Goal: Navigation & Orientation: Find specific page/section

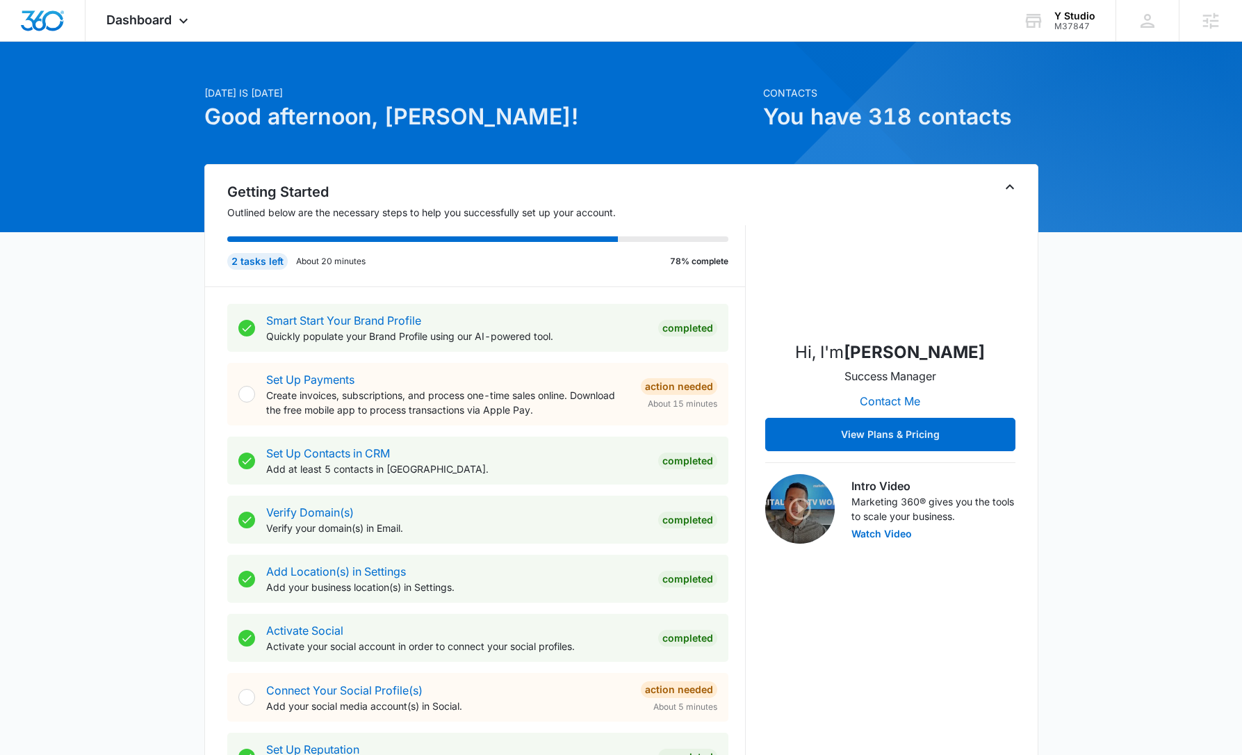
scroll to position [548, 0]
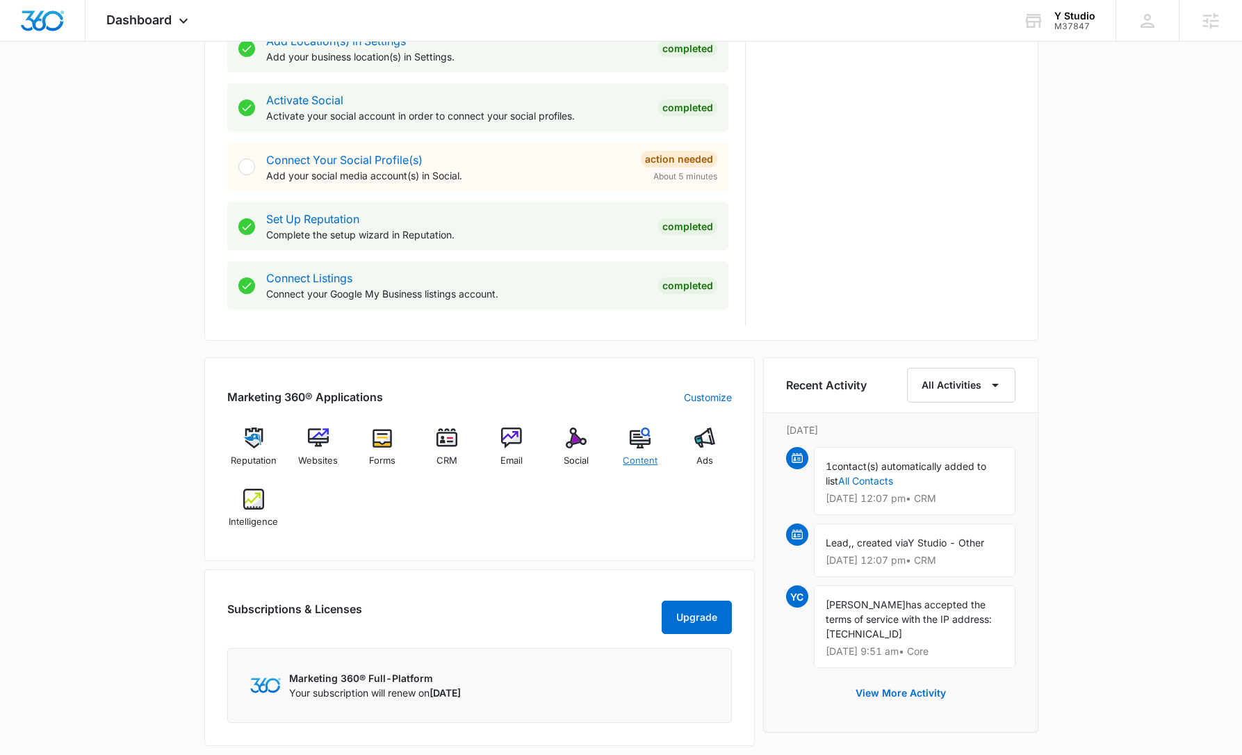
click at [634, 441] on img at bounding box center [640, 437] width 21 height 21
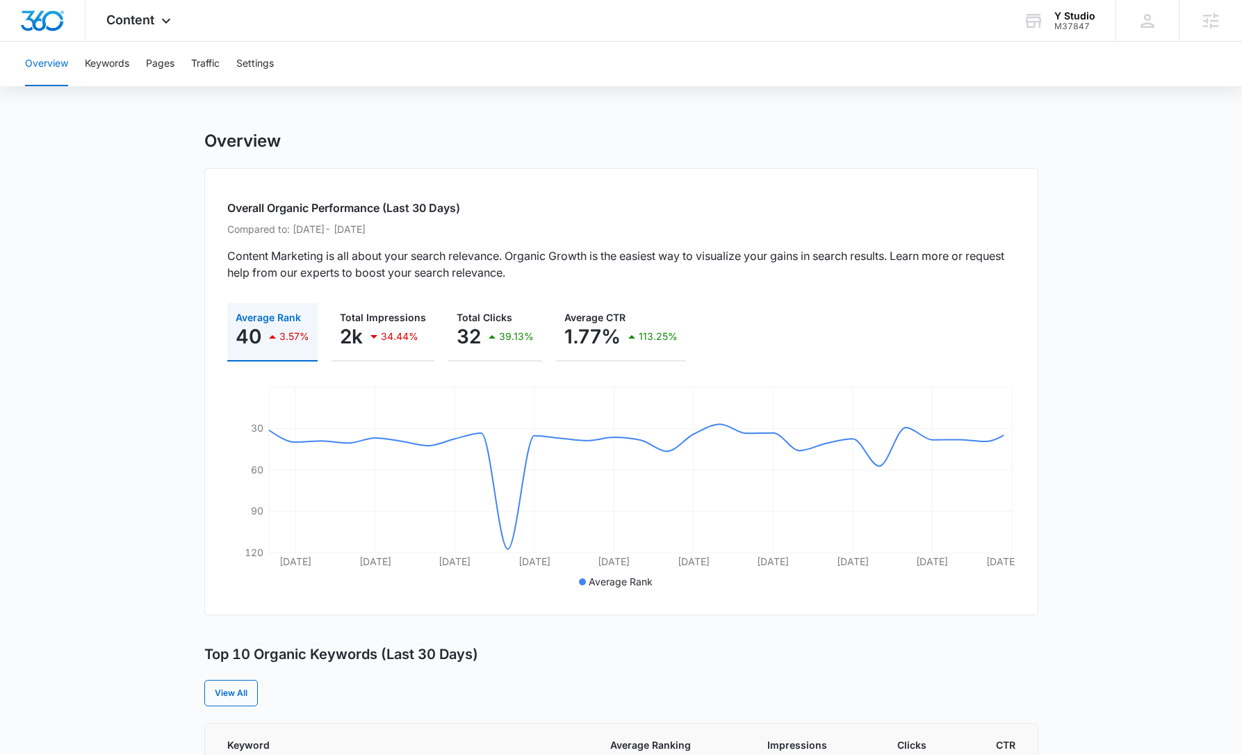
click at [84, 60] on div "Overview Keywords Pages Traffic Settings" at bounding box center [621, 64] width 1208 height 44
click at [117, 70] on button "Keywords" at bounding box center [107, 64] width 44 height 44
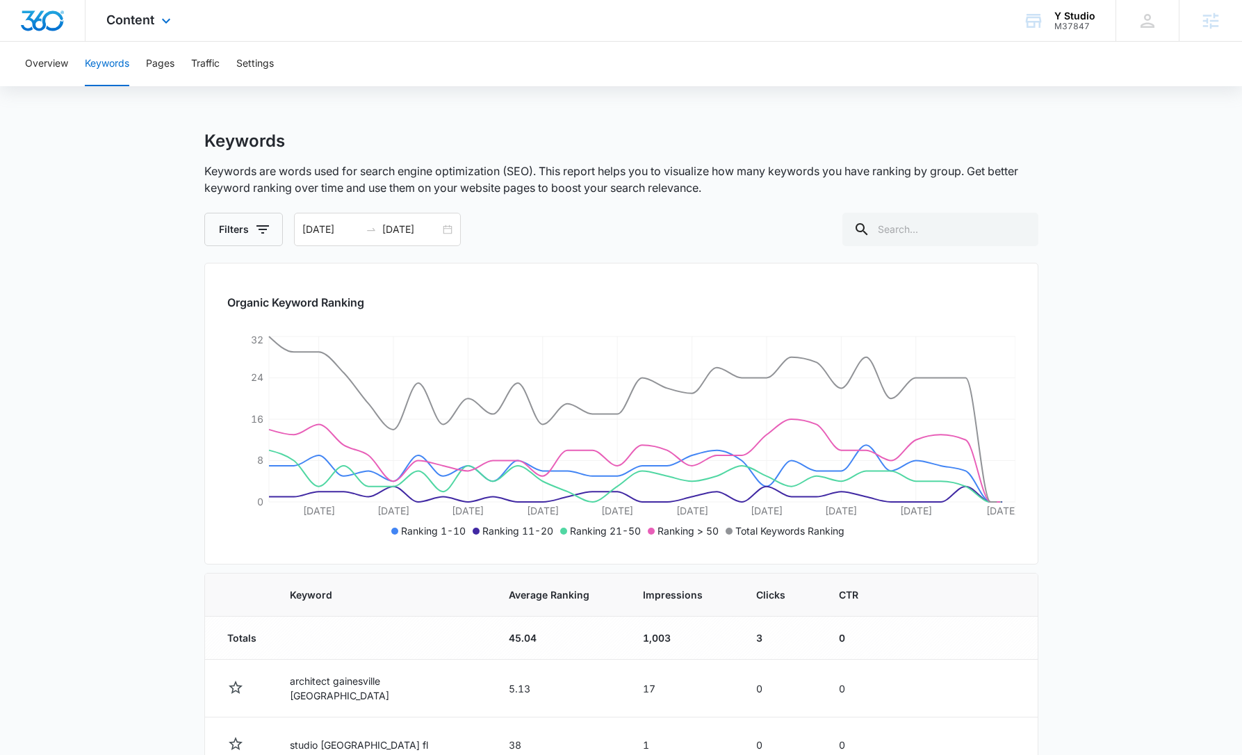
click at [49, 27] on img "Dashboard" at bounding box center [42, 20] width 44 height 21
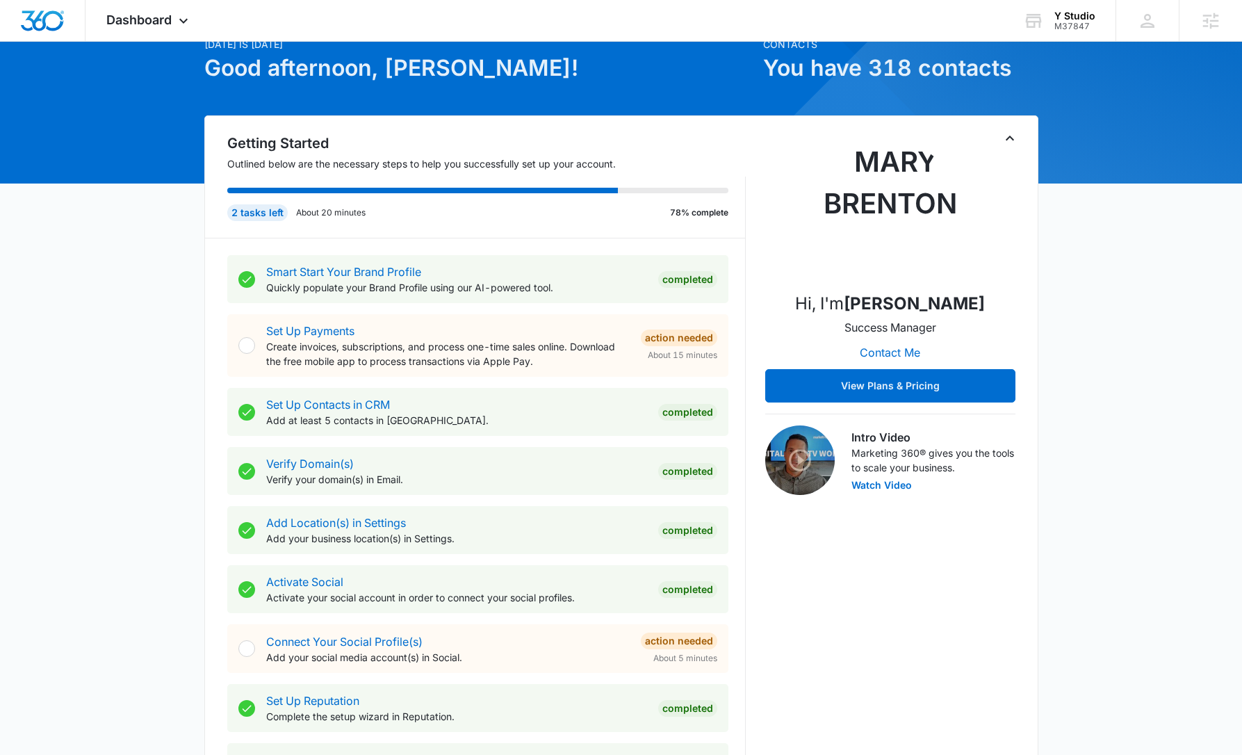
scroll to position [475, 0]
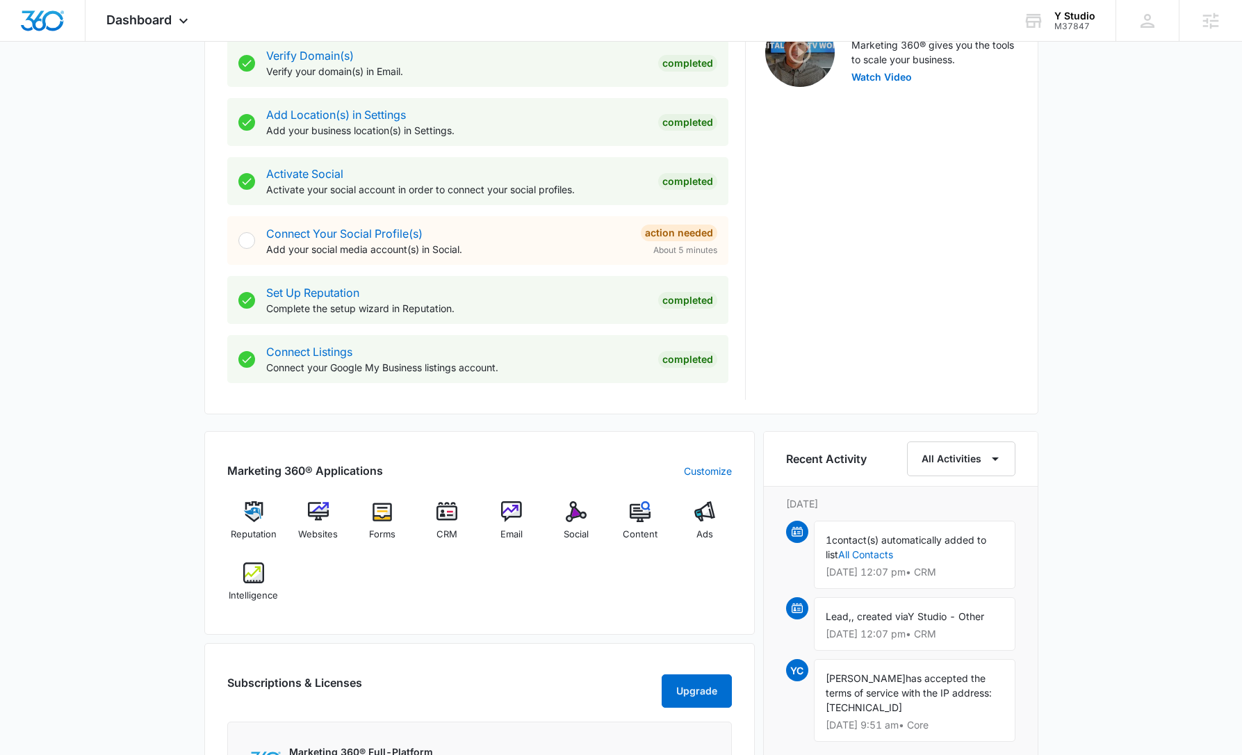
click at [312, 491] on div "Marketing 360® Applications Customize Reputation Websites Forms CRM Email Socia…" at bounding box center [479, 533] width 550 height 204
click at [318, 507] on img at bounding box center [318, 511] width 21 height 21
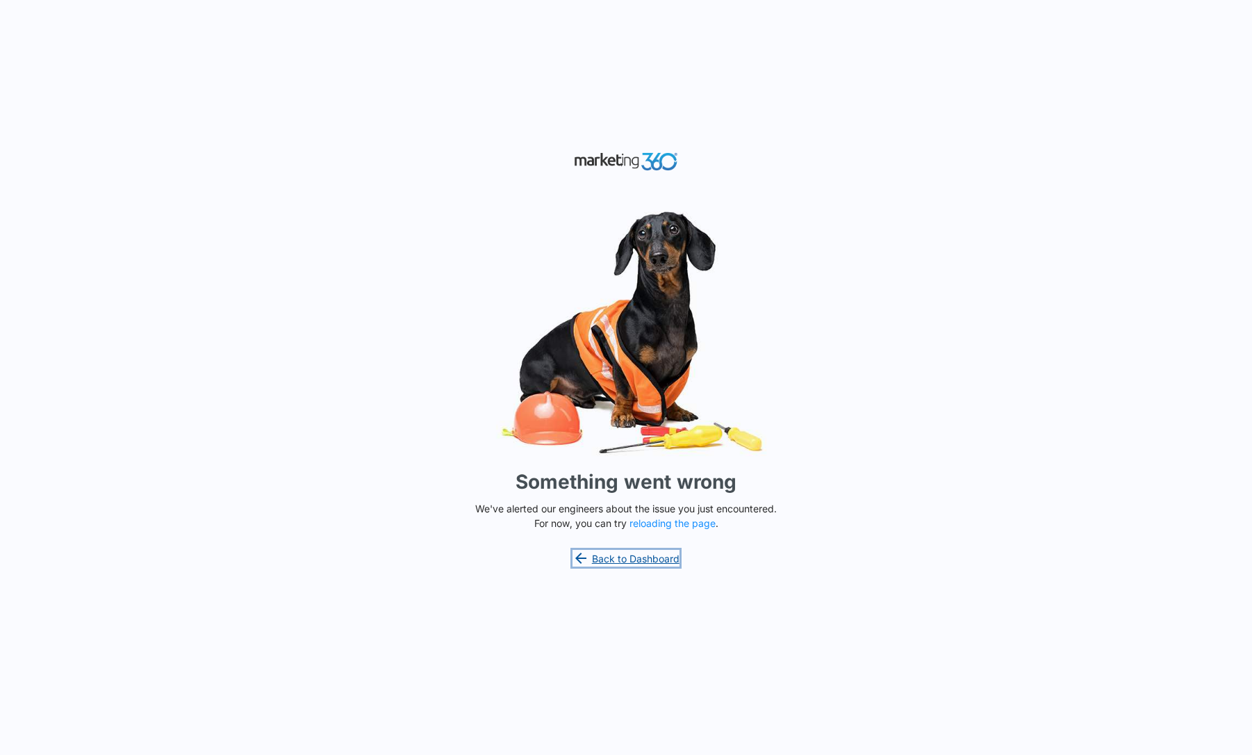
click at [625, 557] on link "Back to Dashboard" at bounding box center [626, 558] width 107 height 17
click at [650, 564] on link "Back to Dashboard" at bounding box center [626, 558] width 107 height 17
click at [698, 525] on button "reloading the page" at bounding box center [673, 523] width 86 height 11
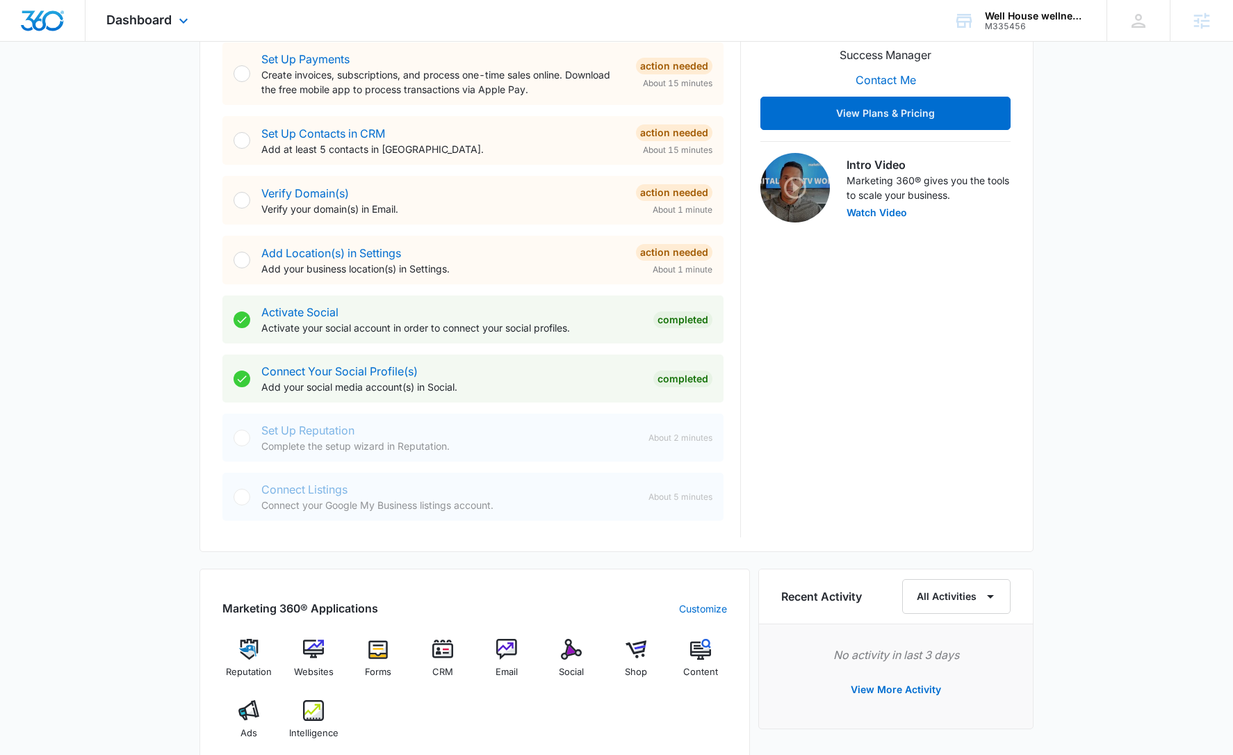
scroll to position [416, 0]
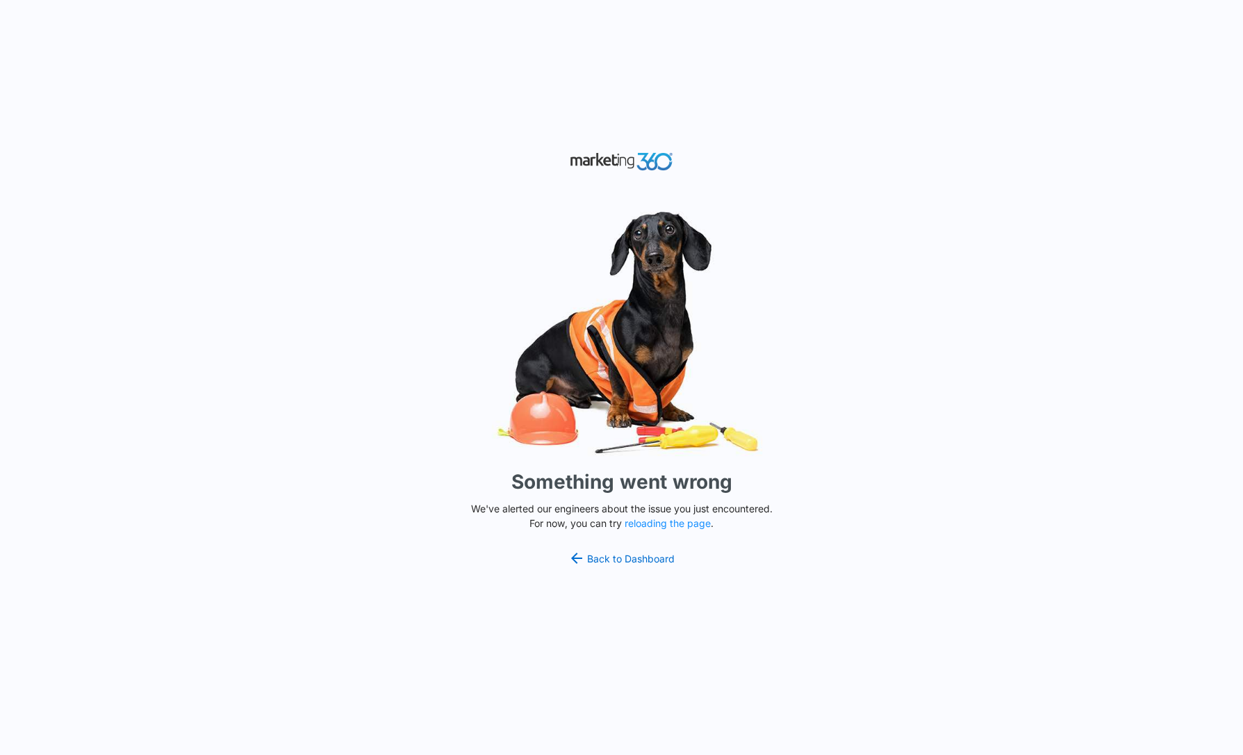
click at [860, 322] on div "Something went wrong We've alerted our engineers about the issue you just encou…" at bounding box center [621, 377] width 1243 height 755
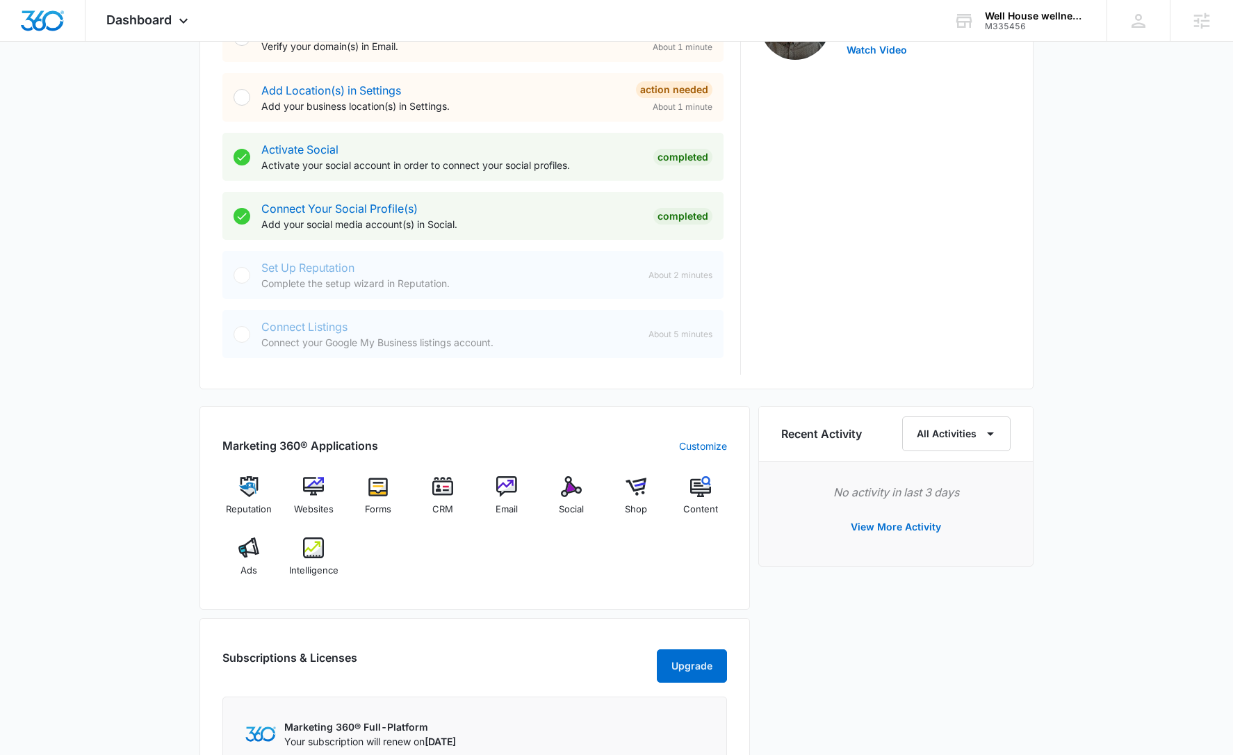
scroll to position [507, 0]
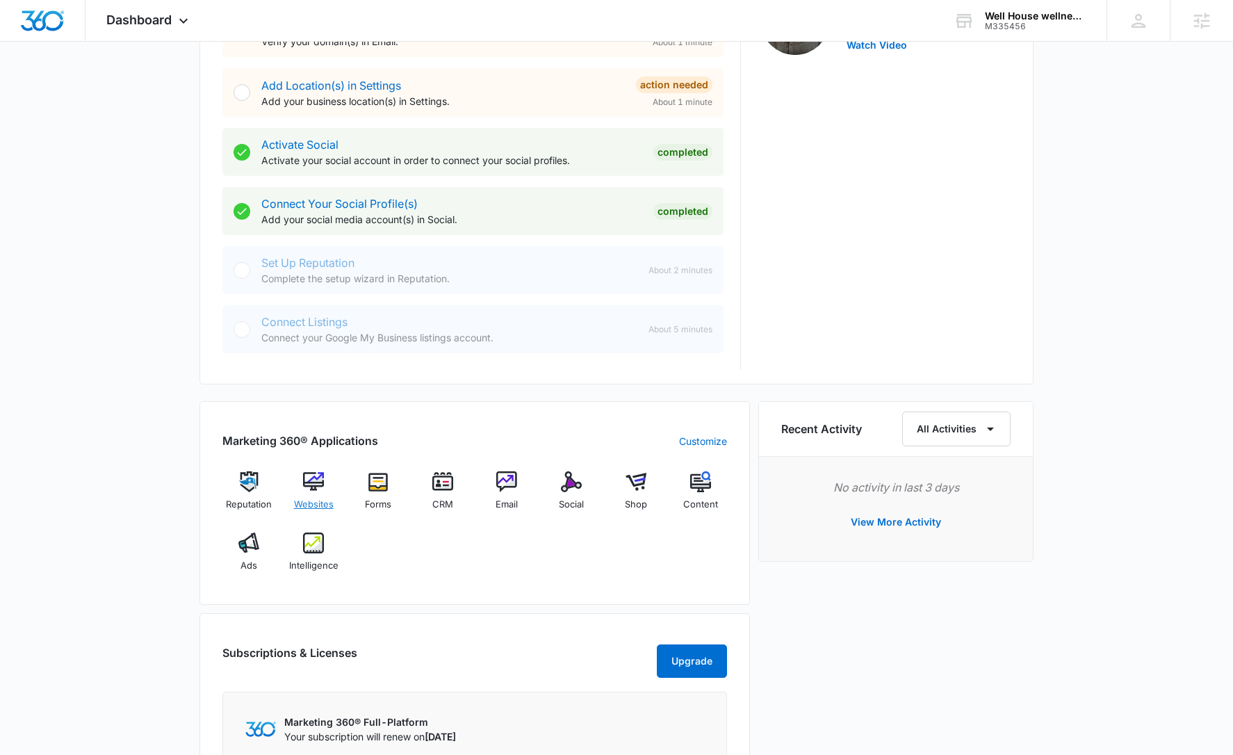
click at [315, 491] on img at bounding box center [313, 481] width 21 height 21
